Goal: Find specific page/section: Find specific page/section

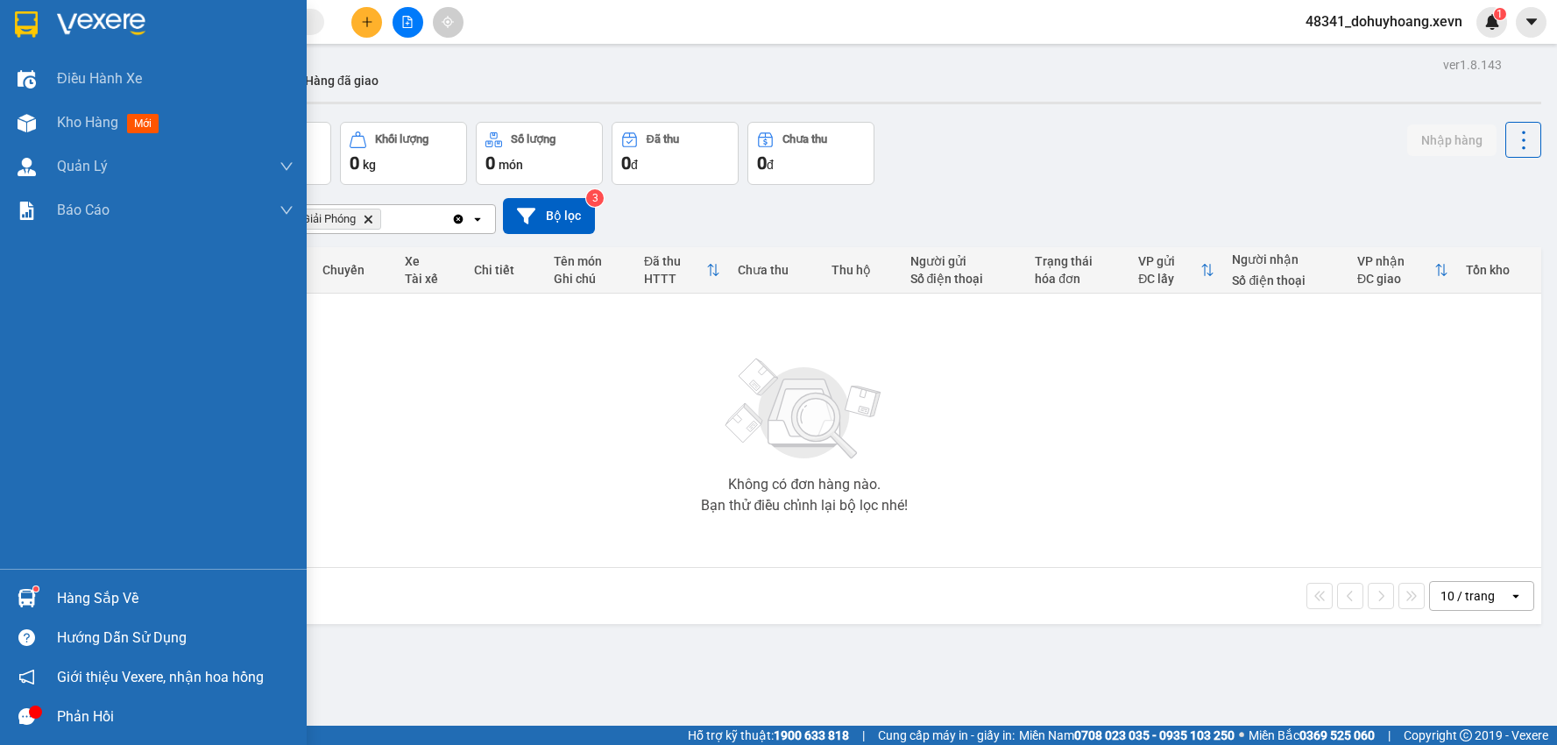
click at [29, 585] on div at bounding box center [26, 598] width 31 height 31
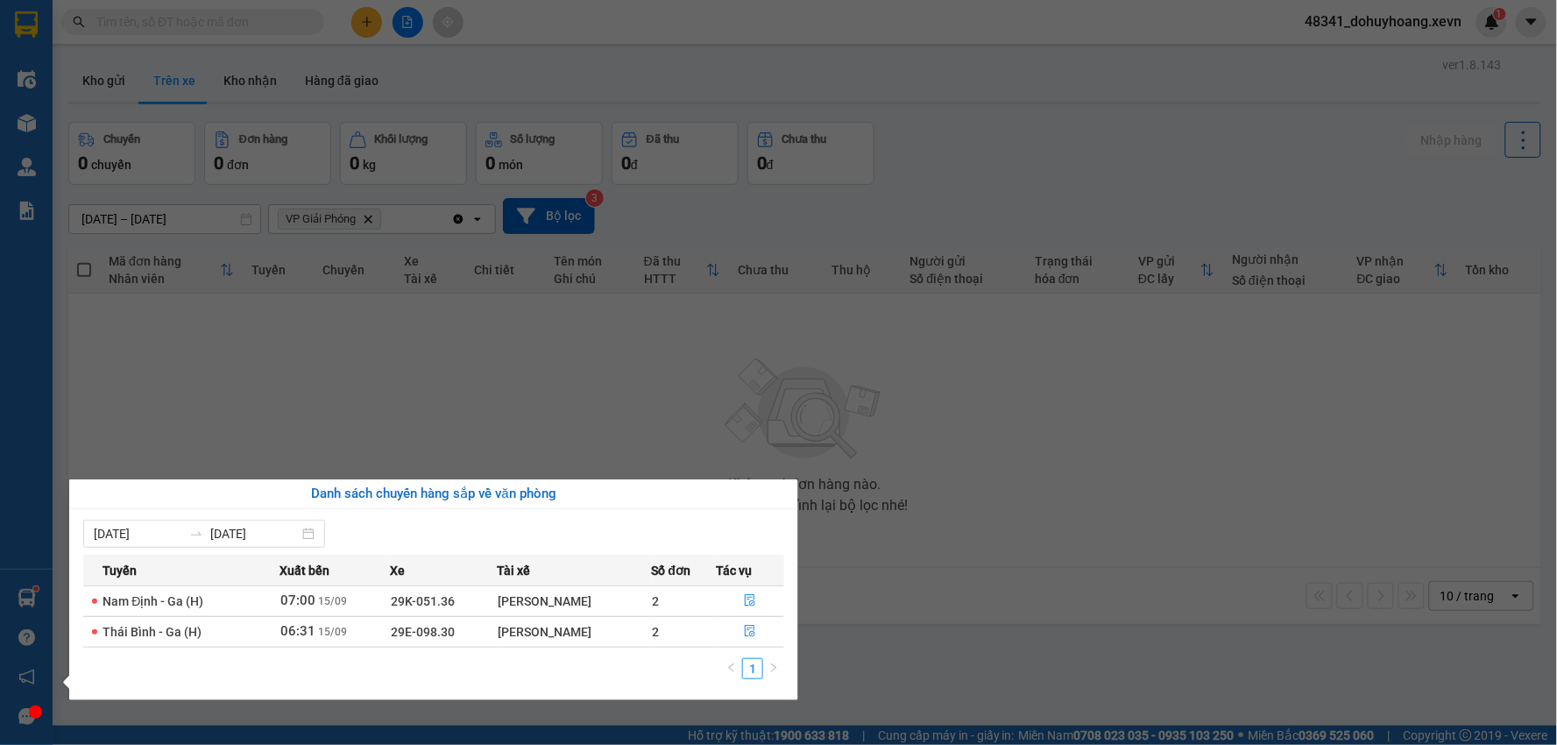
click at [358, 323] on section "Kết quả tìm kiếm ( 0 ) Bộ lọc No Data 48341_dohuyhoang.xevn 1 Điều hành xe Kho …" at bounding box center [778, 372] width 1557 height 745
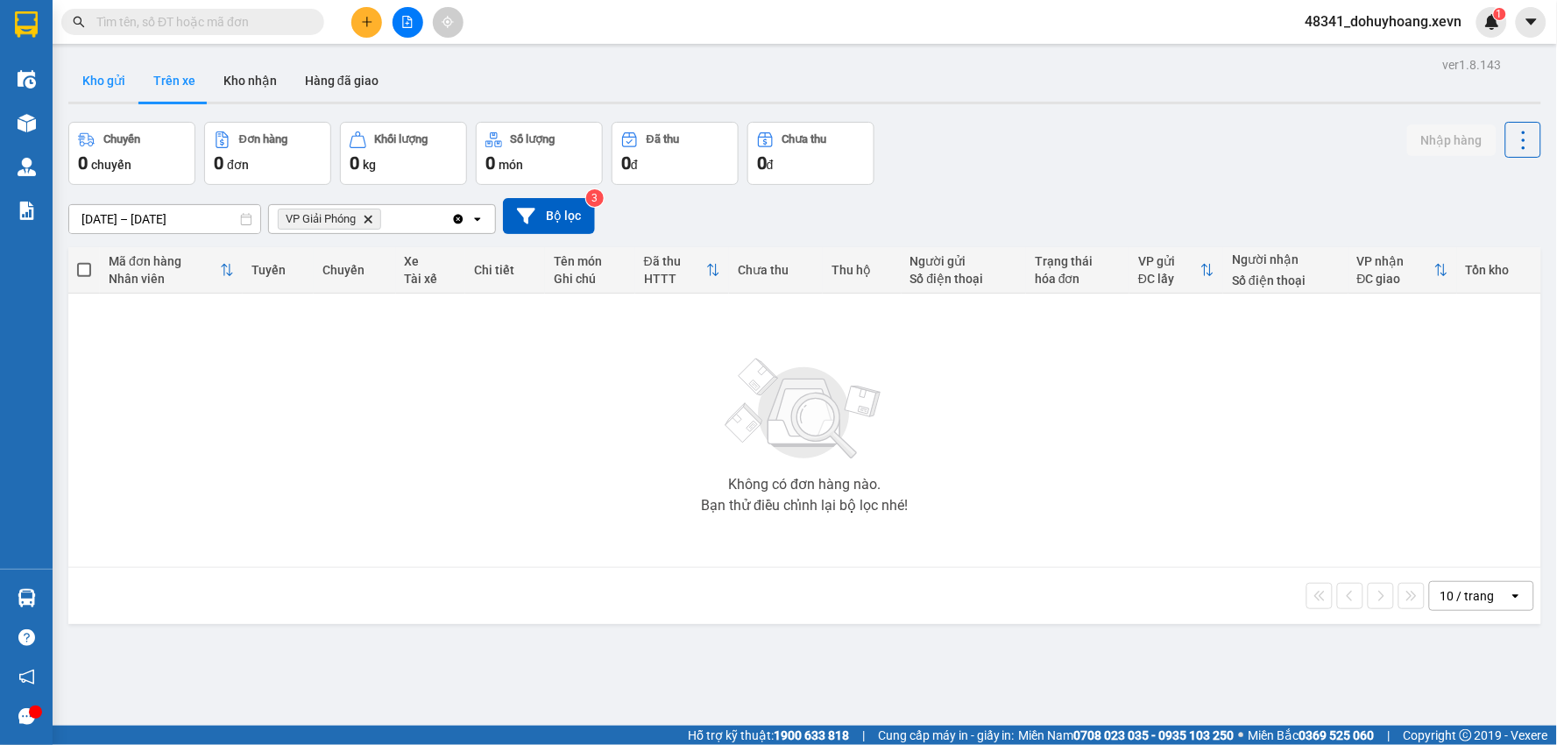
click at [109, 65] on button "Kho gửi" at bounding box center [103, 81] width 71 height 42
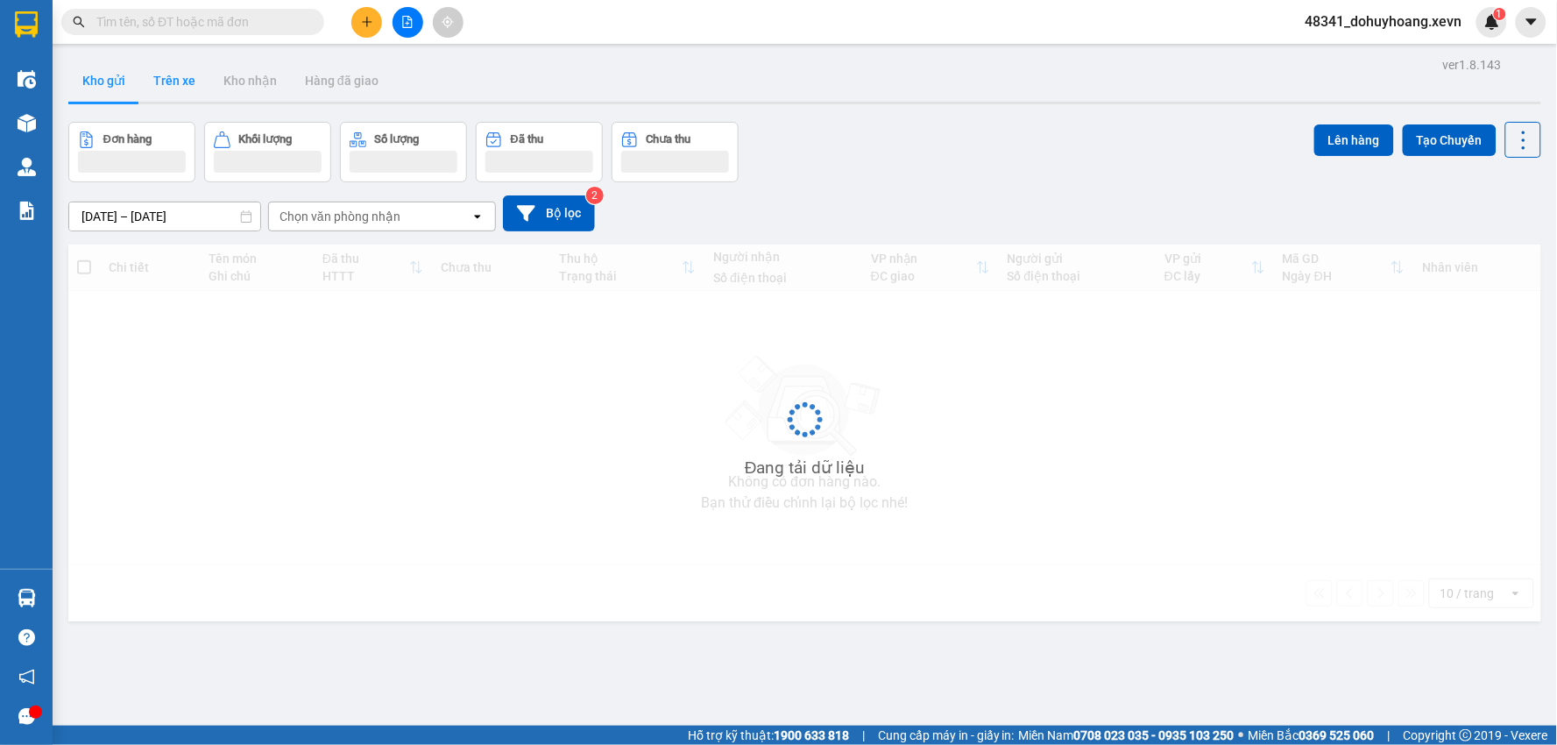
click at [184, 86] on button "Trên xe" at bounding box center [174, 81] width 70 height 42
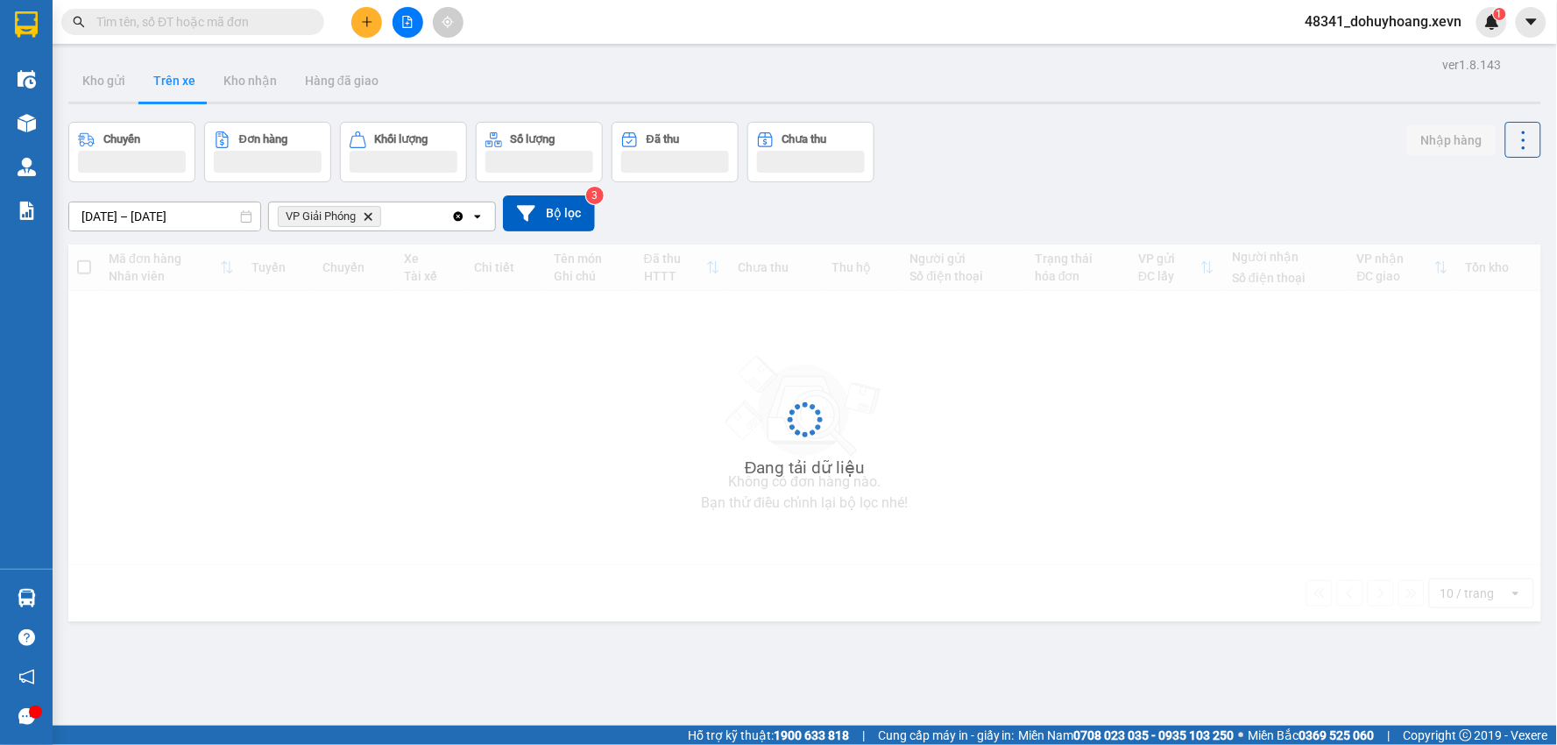
click at [184, 86] on button "Trên xe" at bounding box center [174, 81] width 70 height 42
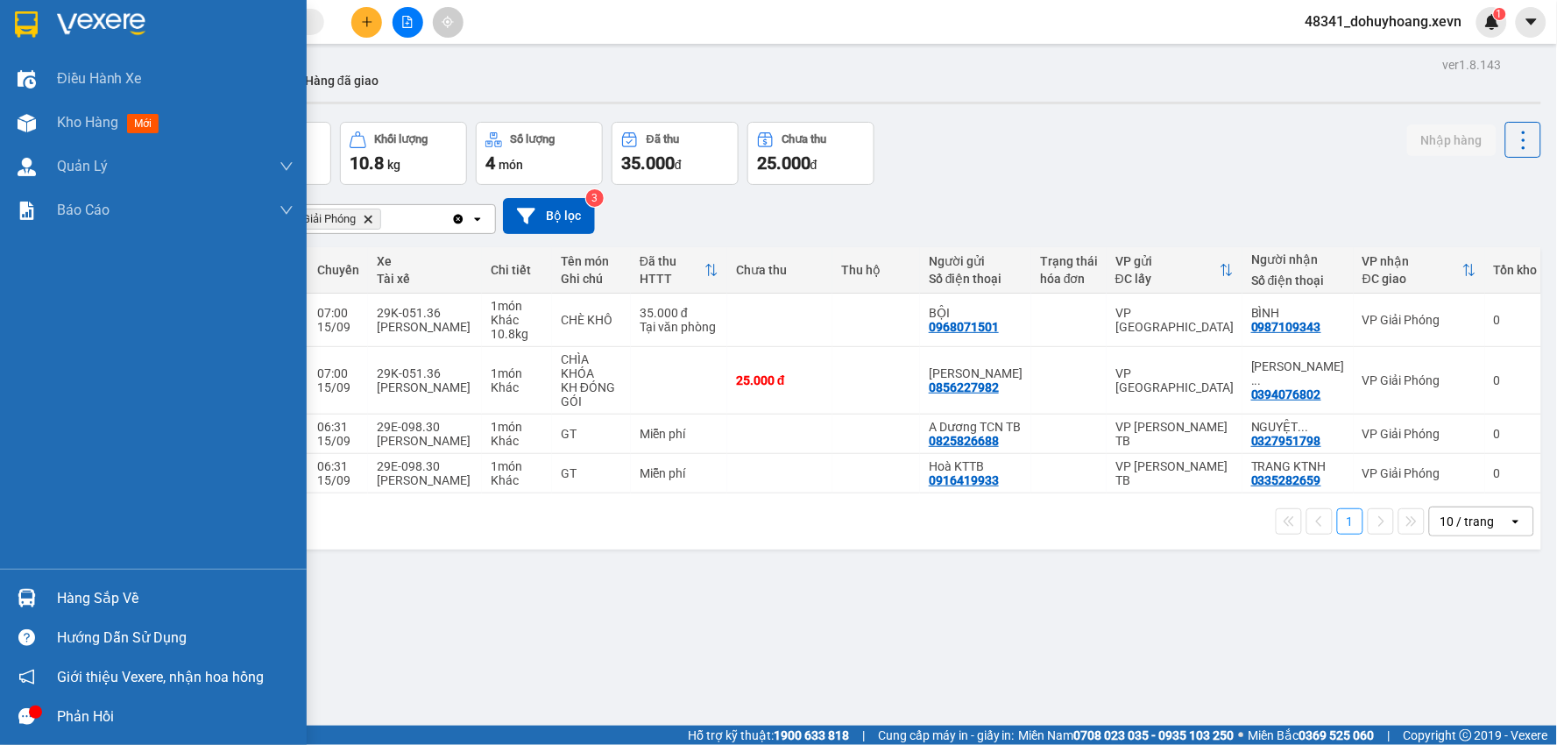
click at [21, 587] on div at bounding box center [26, 598] width 31 height 31
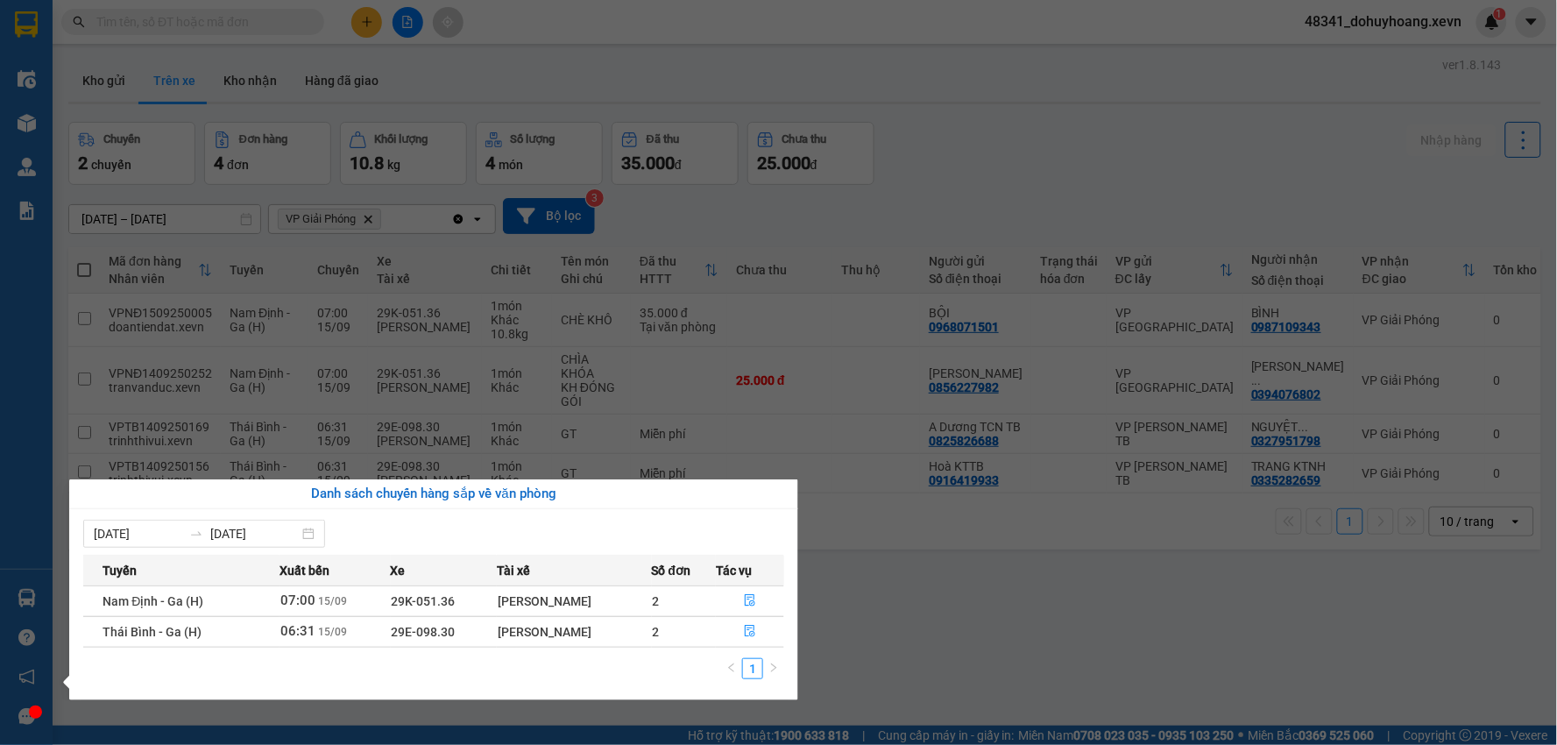
click at [883, 645] on section "Kết quả tìm kiếm ( 0 ) Bộ lọc No Data 48341_dohuyhoang.xevn 1 Điều hành xe Kho …" at bounding box center [778, 372] width 1557 height 745
